Goal: Transaction & Acquisition: Purchase product/service

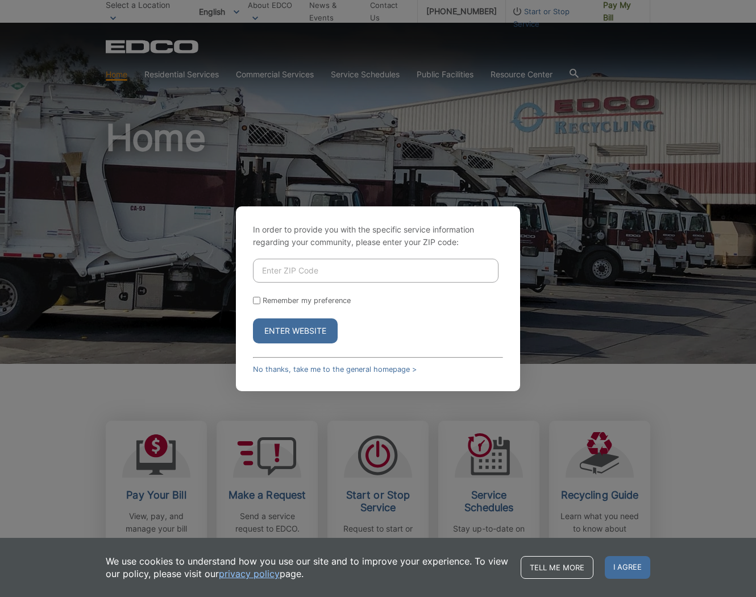
click at [342, 273] on input "Enter ZIP Code" at bounding box center [376, 271] width 246 height 24
type input "92064"
click at [255, 302] on input "Remember my preference" at bounding box center [256, 300] width 7 height 7
checkbox input "true"
click at [277, 335] on button "Enter Website" at bounding box center [295, 330] width 85 height 25
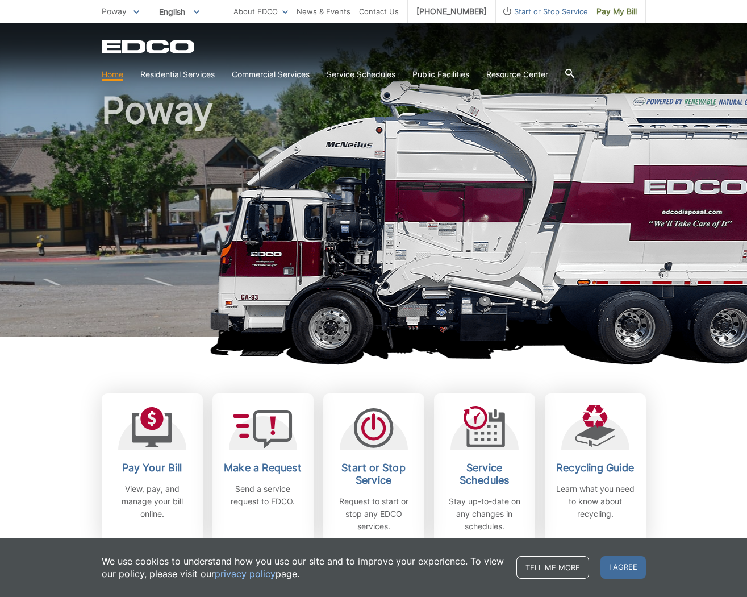
scroll to position [109, 0]
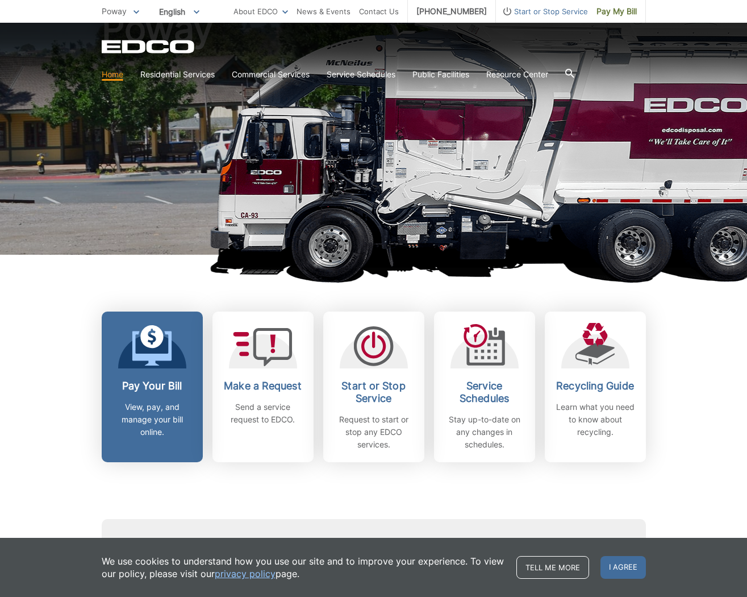
click at [144, 379] on link "Pay Your Bill View, pay, and manage your bill online." at bounding box center [152, 386] width 101 height 151
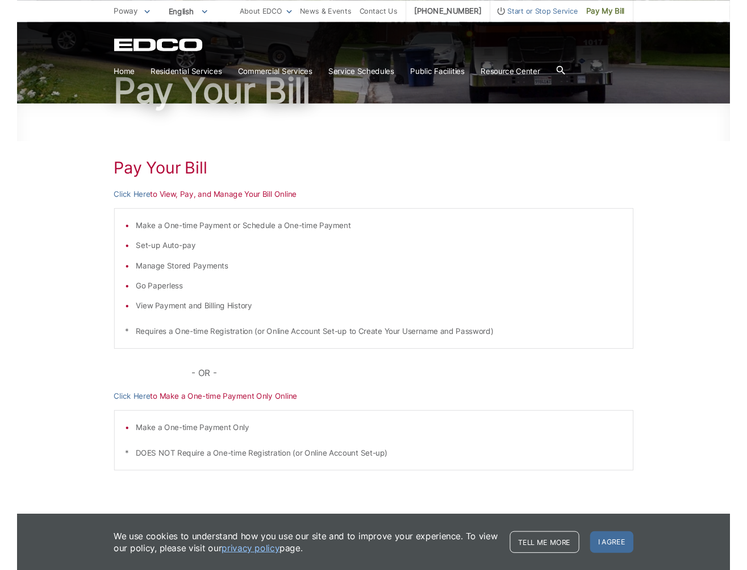
scroll to position [100, 0]
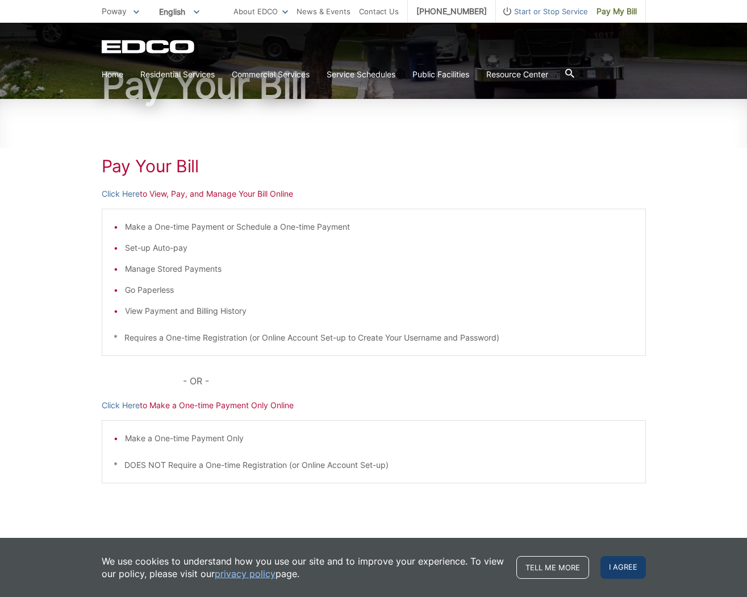
click at [629, 570] on span "I agree" at bounding box center [623, 567] width 45 height 23
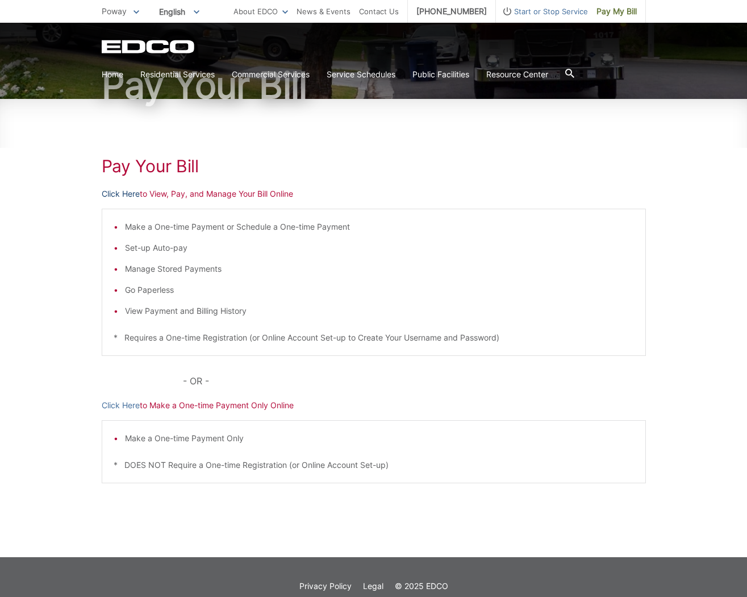
click at [123, 193] on link "Click Here" at bounding box center [121, 194] width 38 height 13
